Goal: Find specific page/section: Find specific page/section

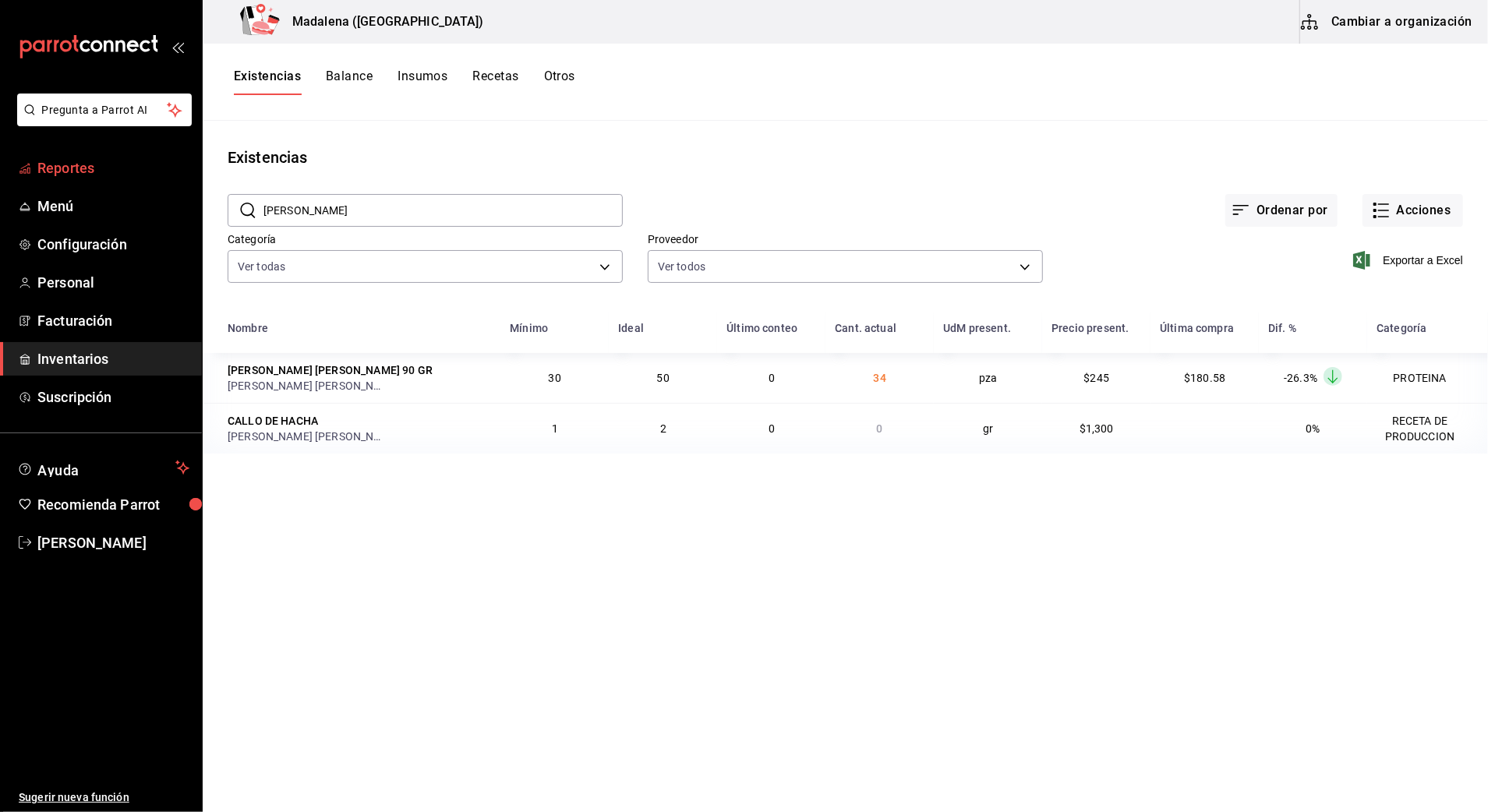
click at [65, 175] on span "Reportes" at bounding box center [113, 168] width 152 height 21
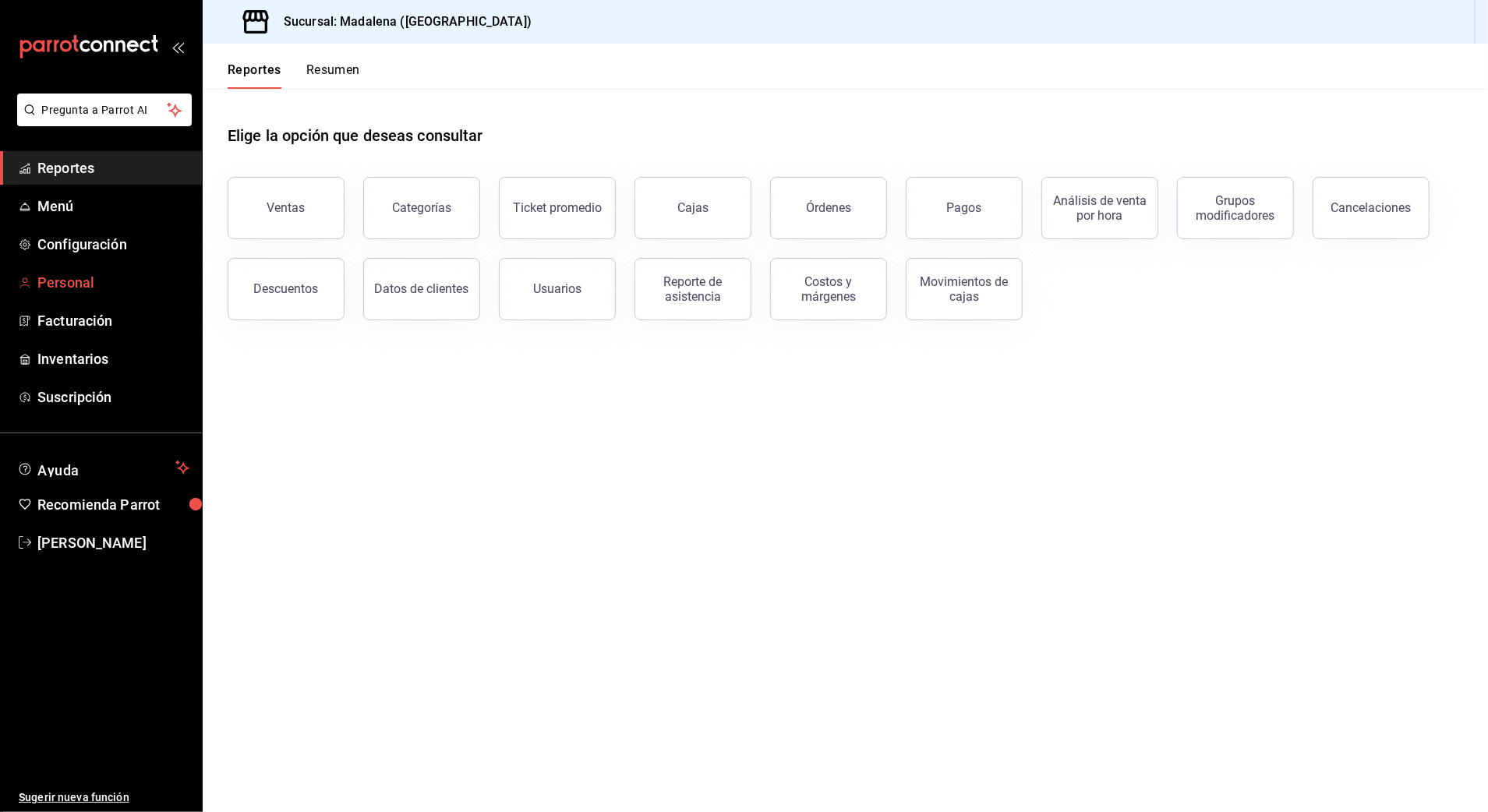
click at [76, 287] on span "Personal" at bounding box center [113, 282] width 152 height 21
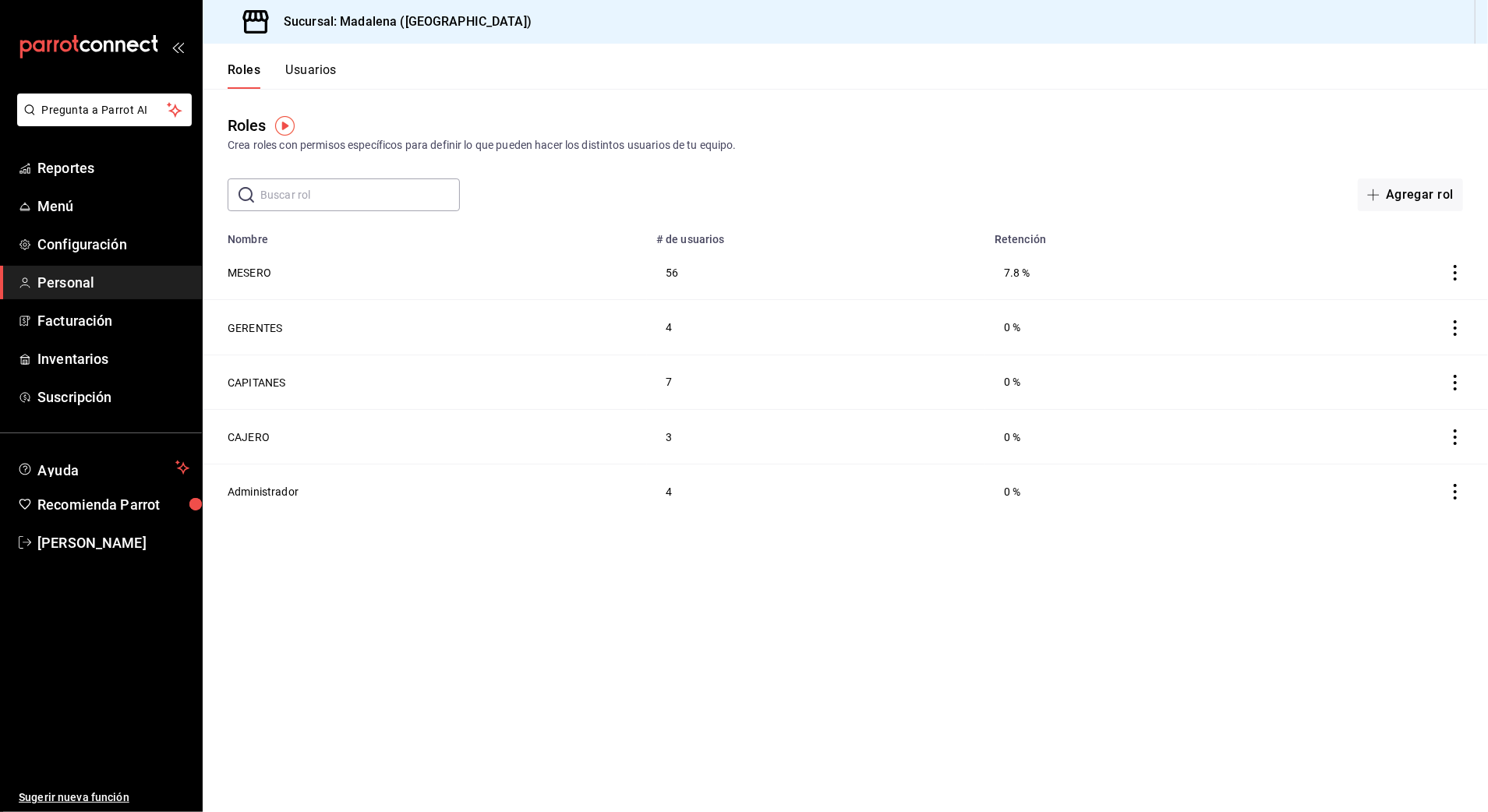
click at [323, 75] on button "Usuarios" at bounding box center [311, 75] width 51 height 27
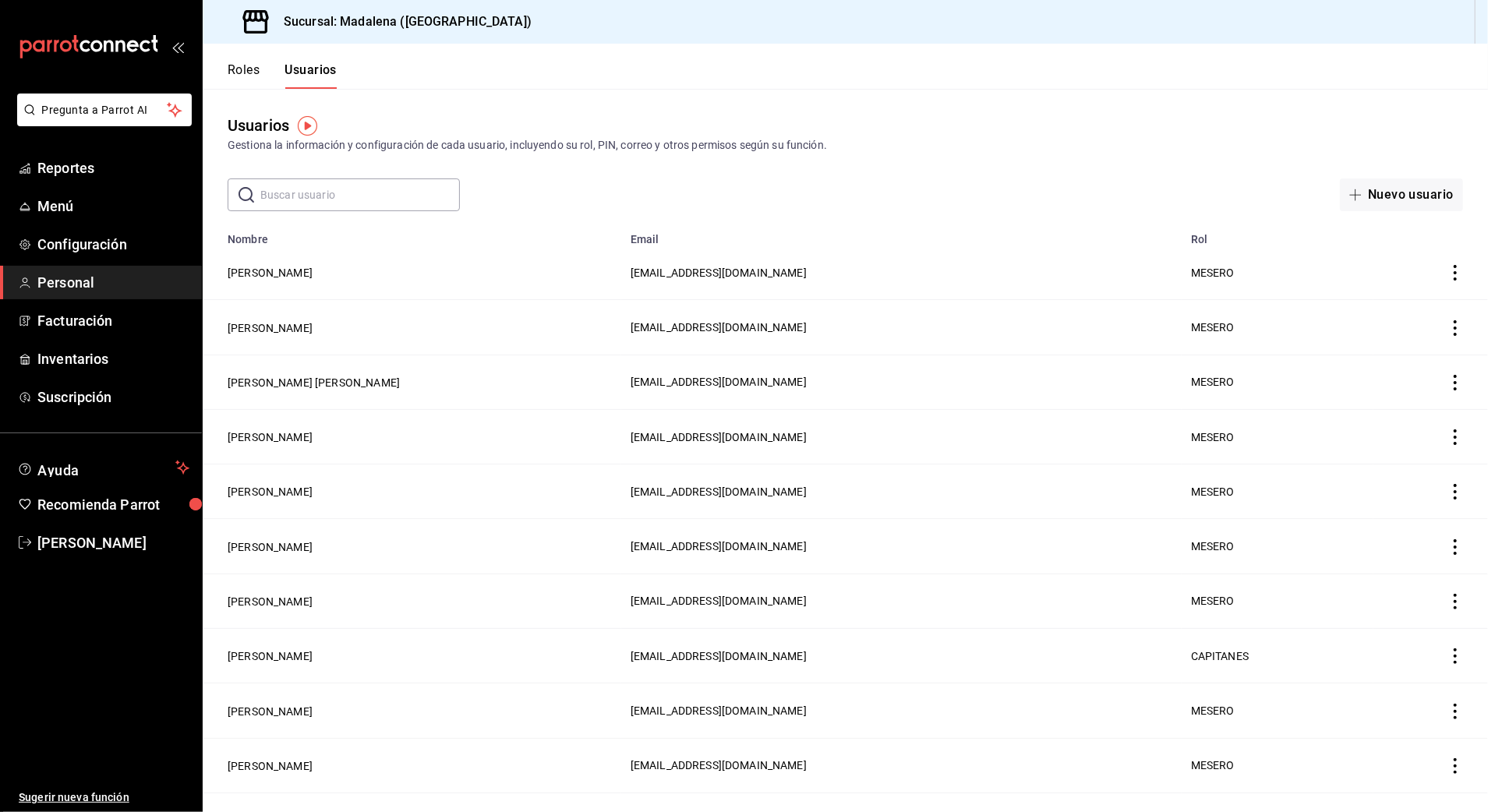
click at [381, 195] on input "text" at bounding box center [360, 195] width 200 height 31
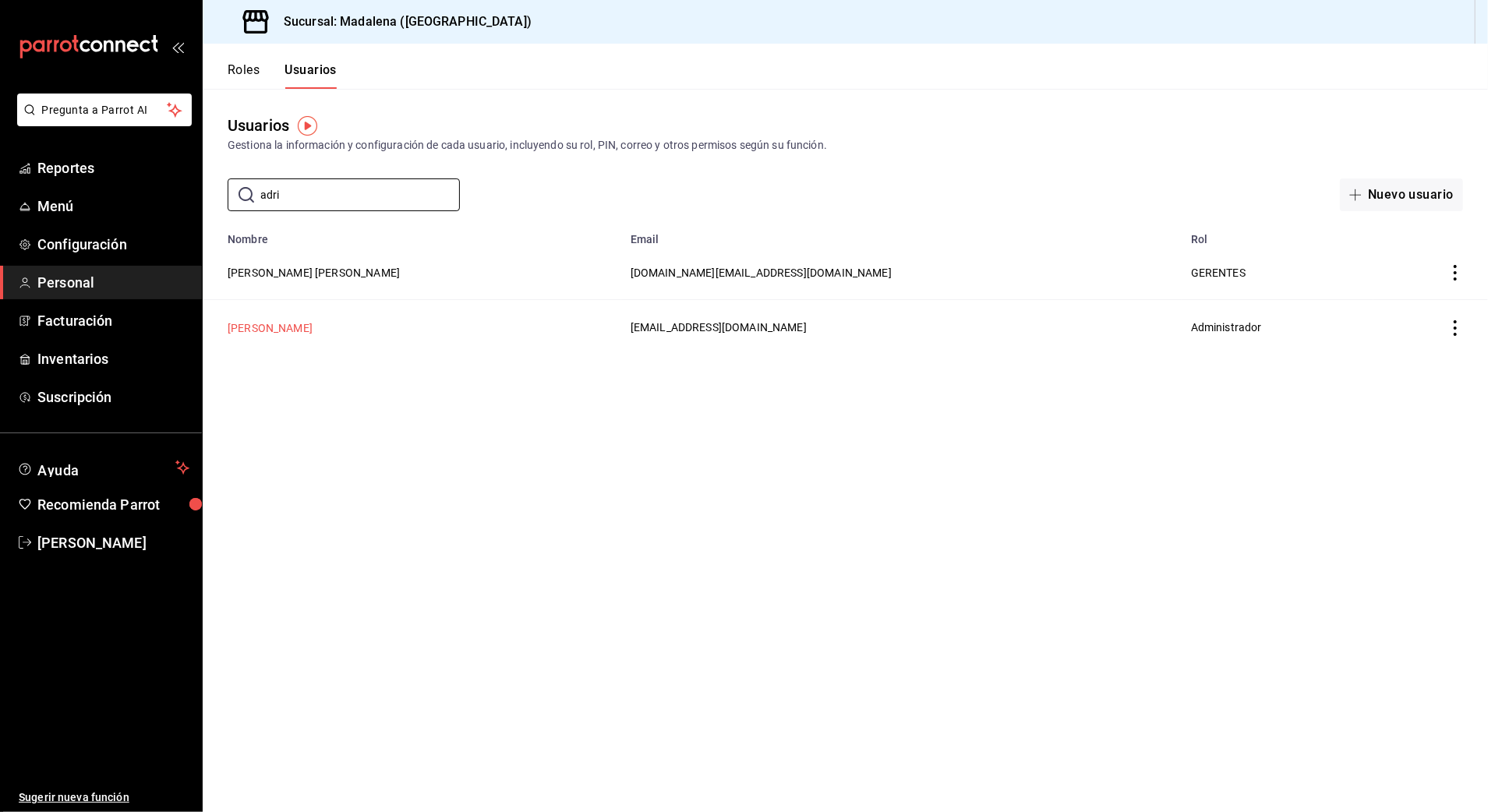
type input "adri"
click at [301, 328] on button "[PERSON_NAME]" at bounding box center [269, 328] width 85 height 16
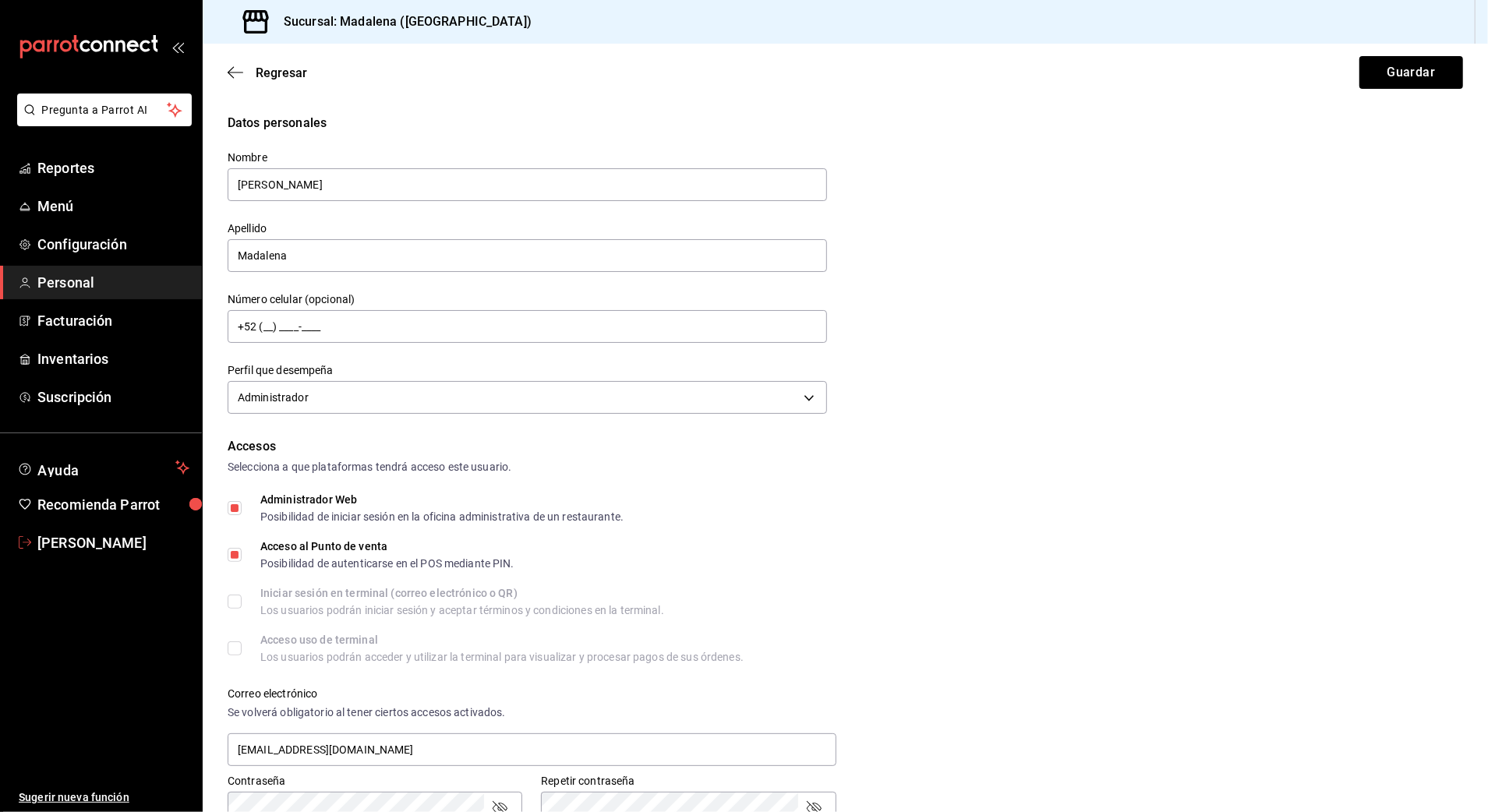
drag, startPoint x: 116, startPoint y: 544, endPoint x: 136, endPoint y: 544, distance: 20.0
click at [116, 544] on span "[PERSON_NAME]" at bounding box center [113, 542] width 152 height 21
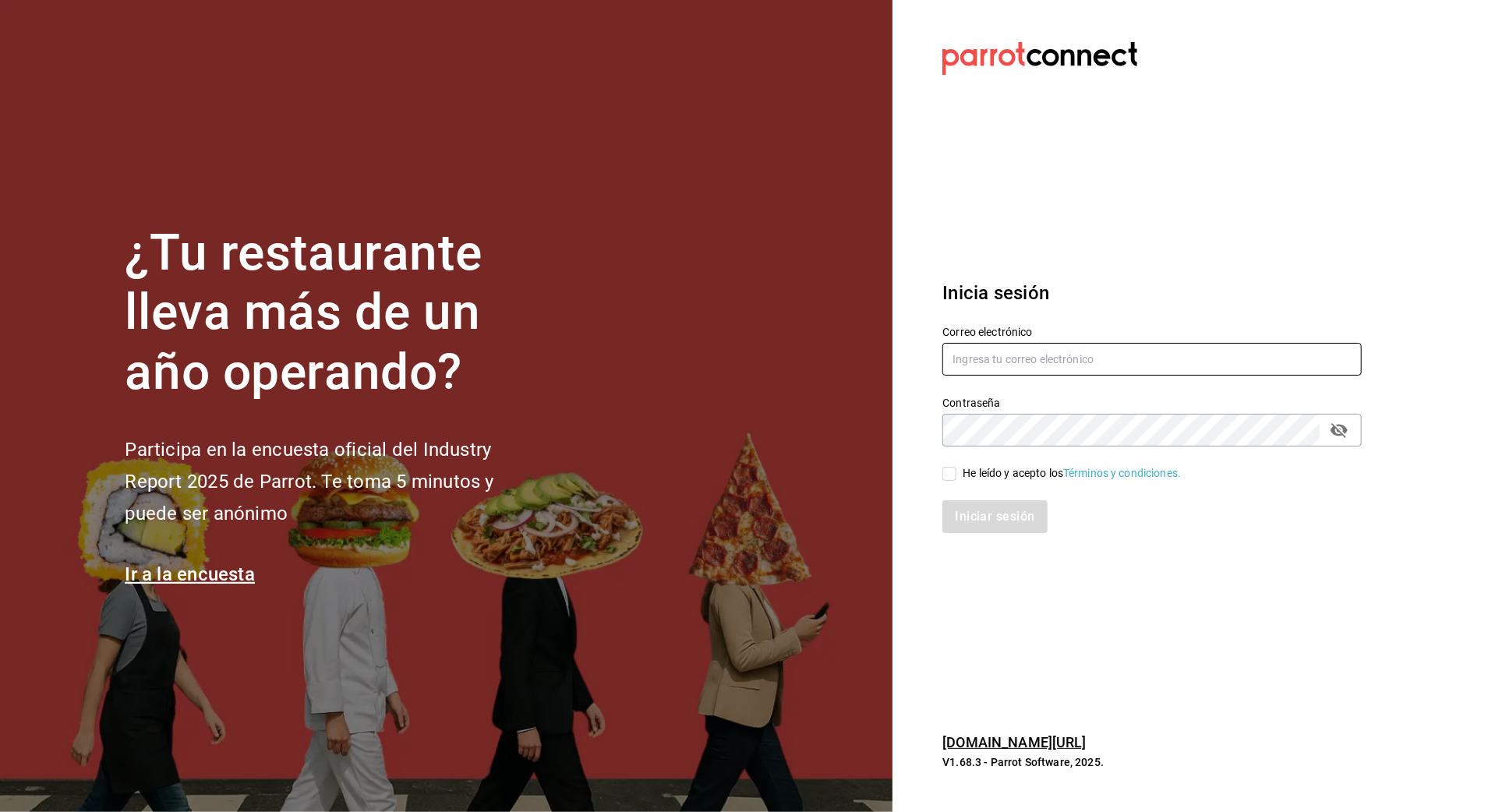
type input "[EMAIL_ADDRESS][DOMAIN_NAME]"
click at [1334, 425] on icon "passwordField" at bounding box center [1339, 430] width 17 height 15
